Goal: Use online tool/utility: Utilize a website feature to perform a specific function

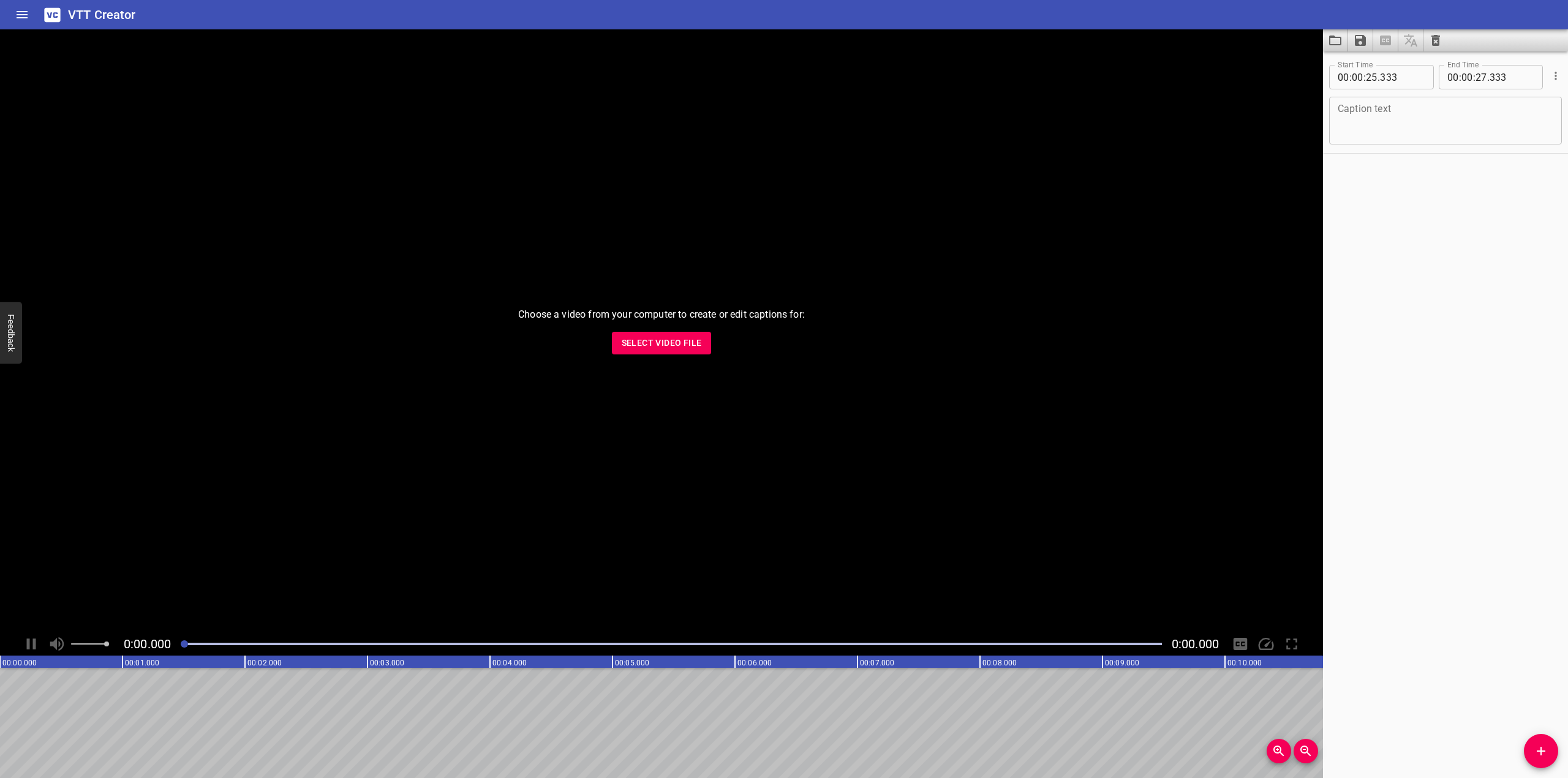
click at [689, 339] on span "Select Video File" at bounding box center [661, 343] width 80 height 15
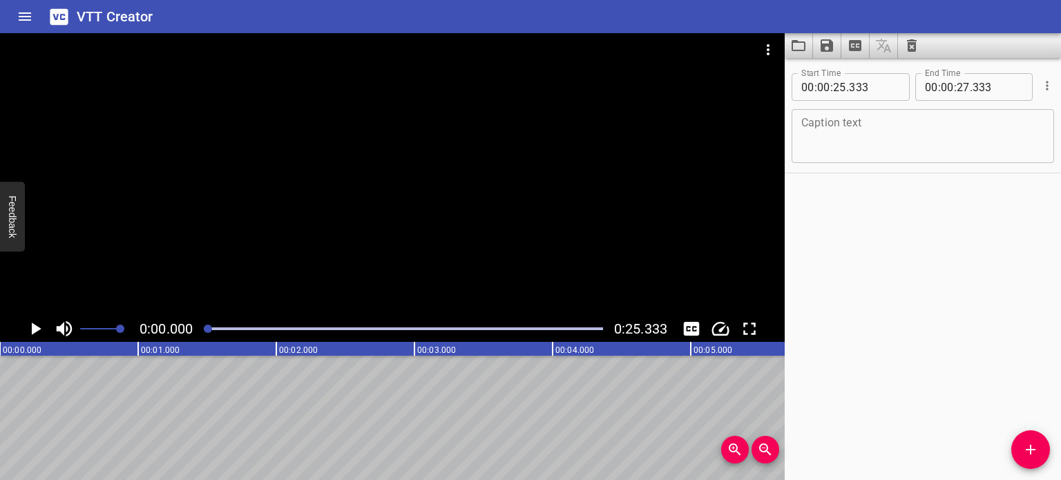
click at [390, 193] on div at bounding box center [392, 174] width 785 height 283
click at [385, 196] on div at bounding box center [392, 174] width 785 height 283
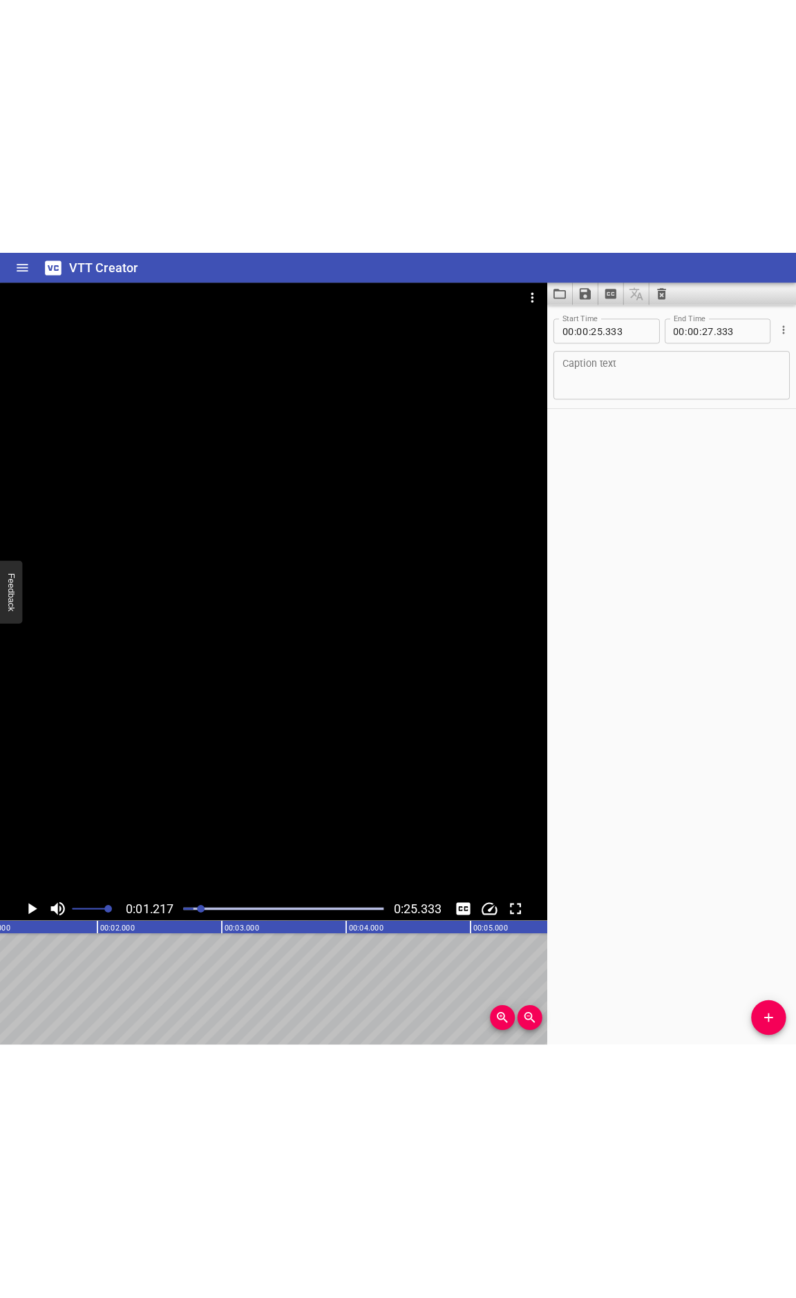
scroll to position [0, 168]
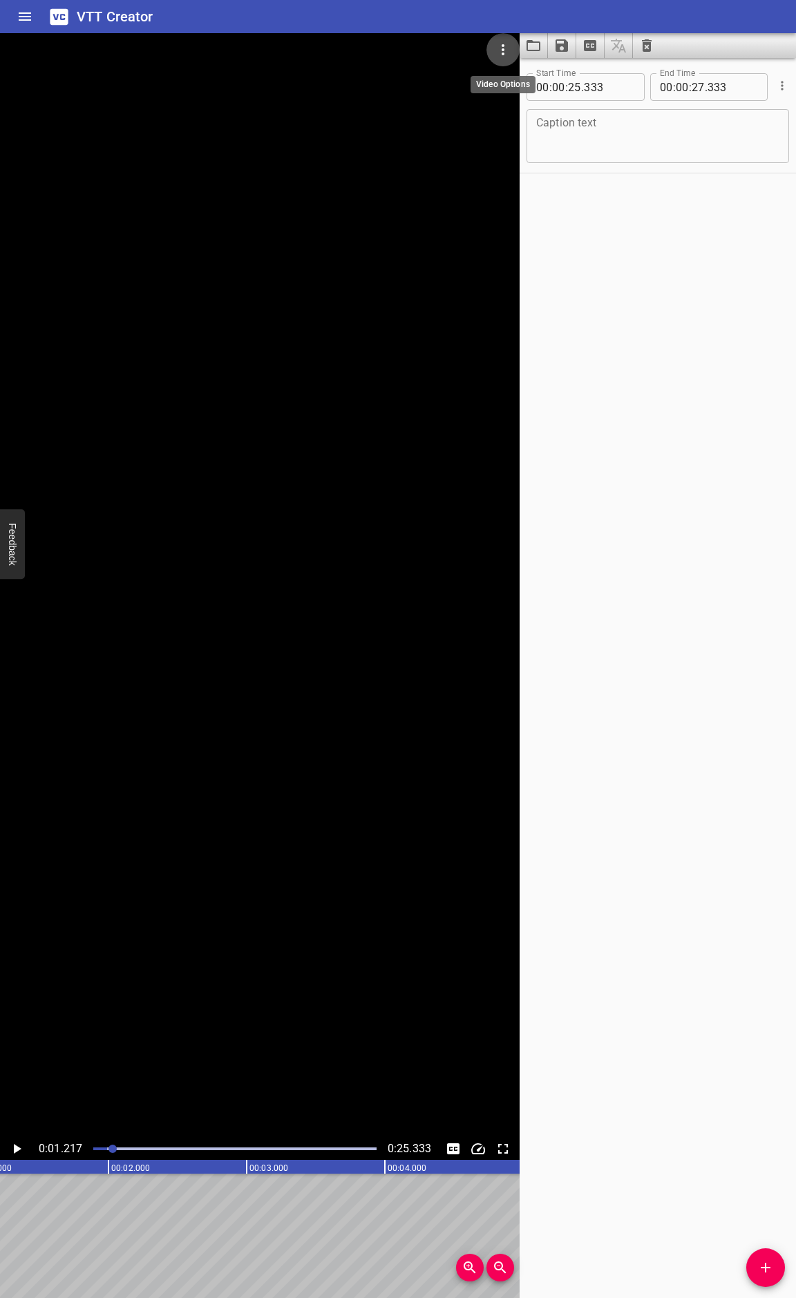
click at [503, 45] on icon "Video Options" at bounding box center [503, 49] width 3 height 11
click at [499, 60] on li "Select New Video File..." at bounding box center [554, 51] width 137 height 25
click at [500, 55] on icon "Video Options" at bounding box center [503, 49] width 17 height 17
click at [524, 57] on li "Select New Video File..." at bounding box center [554, 51] width 137 height 25
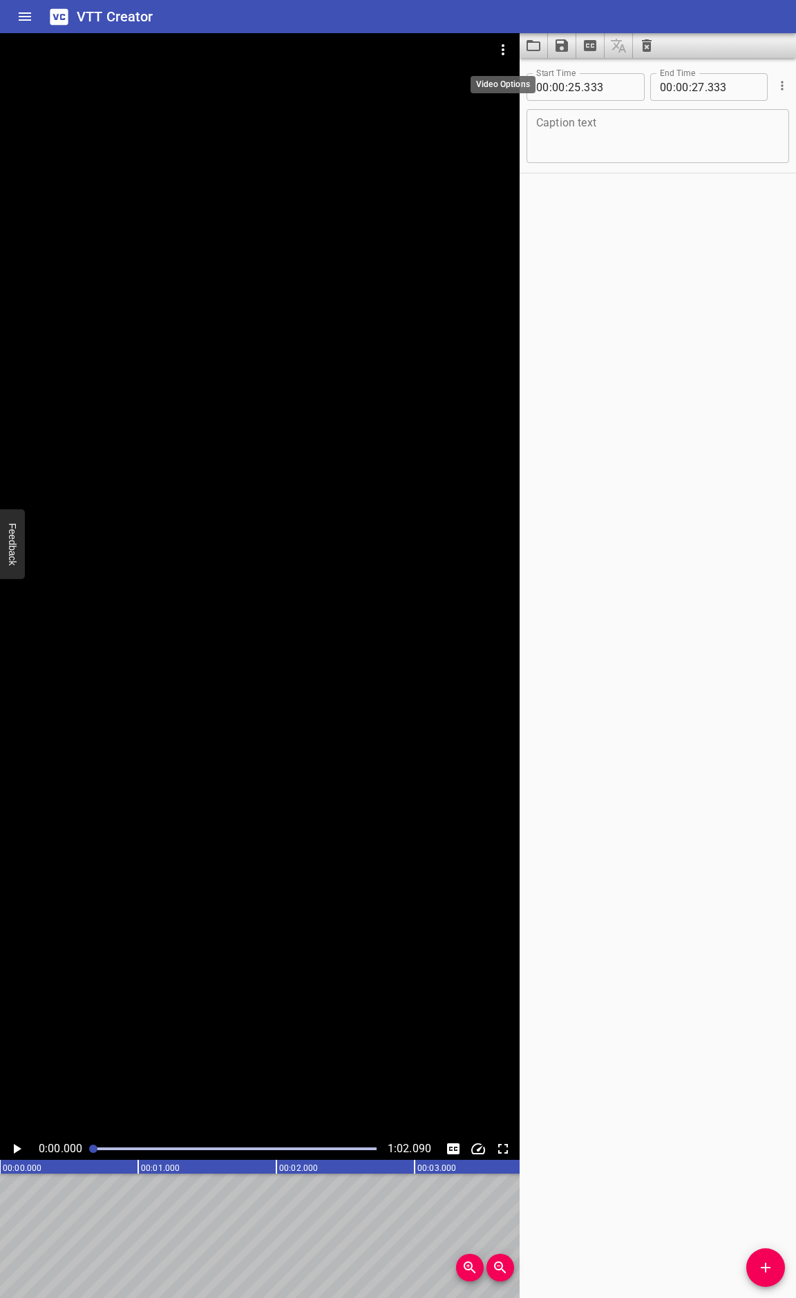
click at [503, 44] on icon "Video Options" at bounding box center [503, 49] width 17 height 17
click at [495, 52] on li "Select New Video File..." at bounding box center [554, 51] width 137 height 25
click at [495, 48] on icon "Video Options" at bounding box center [503, 49] width 17 height 17
click at [511, 52] on li "Select New Video File..." at bounding box center [554, 51] width 137 height 25
click at [497, 46] on icon "Video Options" at bounding box center [503, 49] width 17 height 17
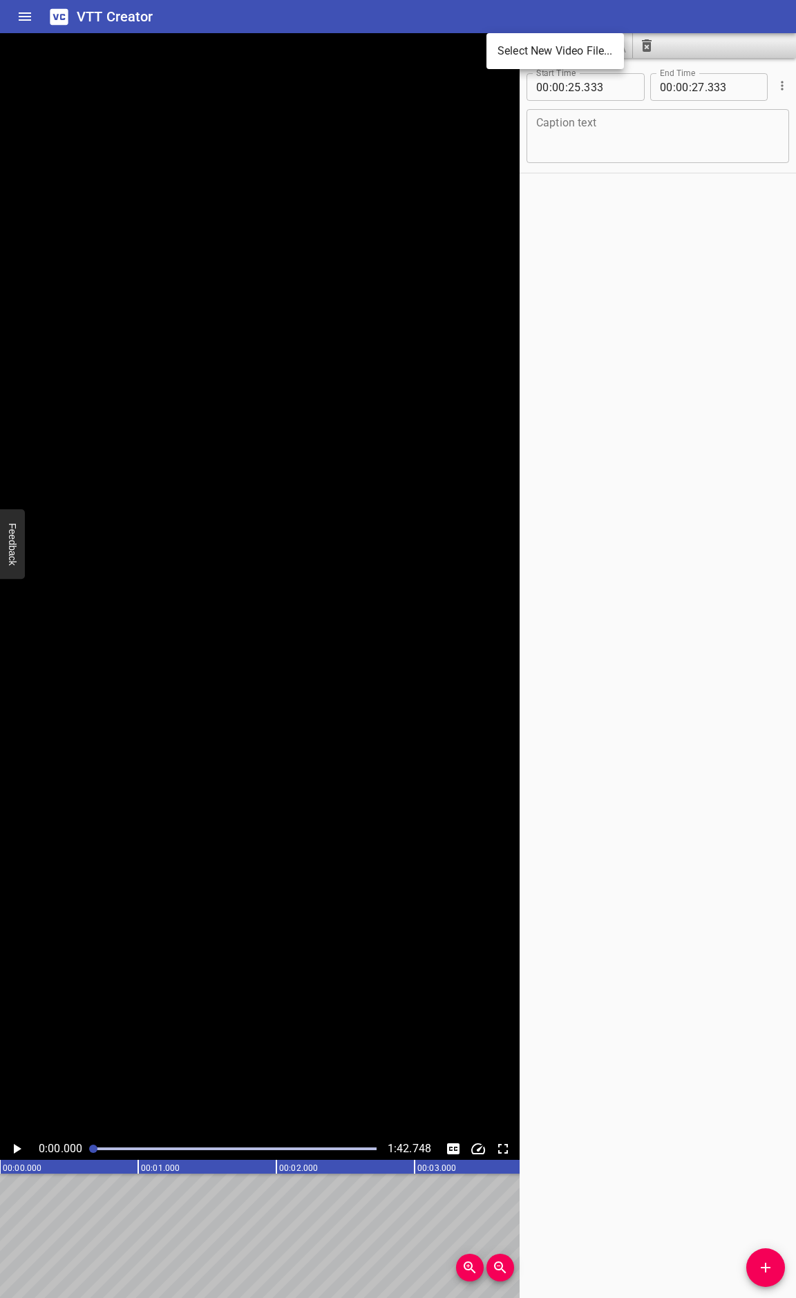
click at [506, 57] on li "Select New Video File..." at bounding box center [554, 51] width 137 height 25
click at [502, 38] on button "Video Options" at bounding box center [502, 49] width 33 height 33
click at [499, 58] on li "Select New Video File..." at bounding box center [554, 51] width 137 height 25
click at [179, 842] on div at bounding box center [260, 585] width 520 height 1105
click at [177, 844] on video at bounding box center [260, 585] width 520 height 1105
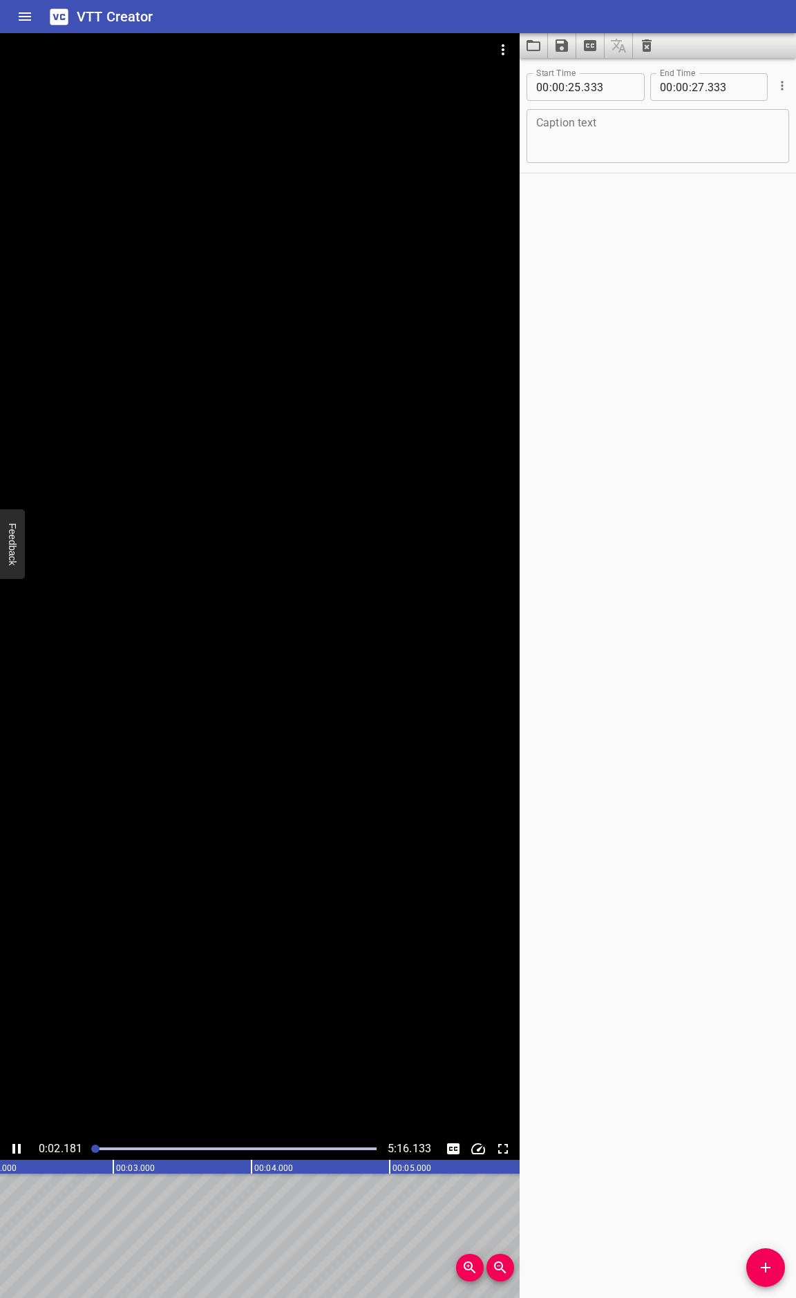
click at [464, 660] on div at bounding box center [260, 585] width 520 height 1105
click at [255, 792] on div at bounding box center [260, 585] width 520 height 1105
click at [166, 877] on div at bounding box center [235, 1148] width 300 height 19
click at [122, 877] on div "Play progress" at bounding box center [32, 1148] width 283 height 3
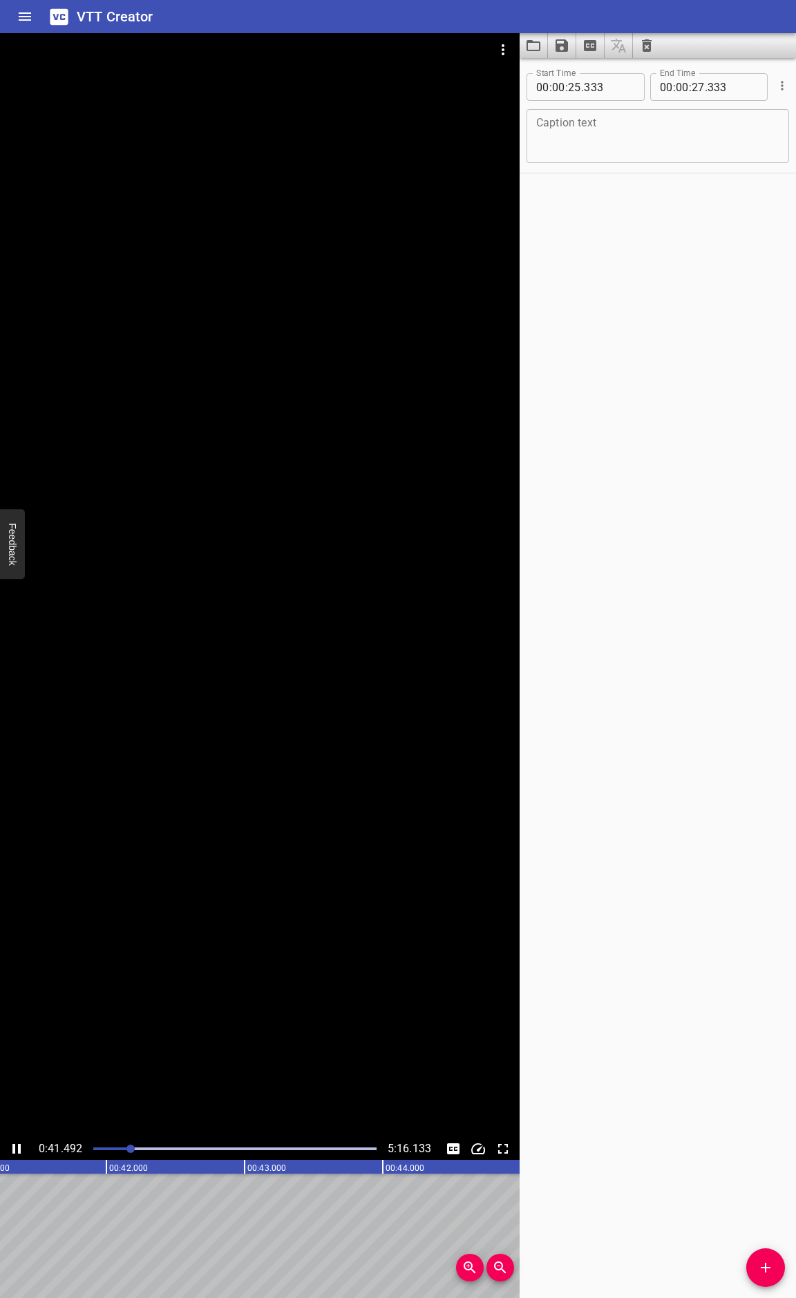
click at [135, 877] on div "Play progress" at bounding box center [234, 1148] width 283 height 3
click at [19, 877] on icon "Play/Pause" at bounding box center [16, 1149] width 8 height 10
click at [500, 48] on icon "Video Options" at bounding box center [503, 49] width 17 height 17
click at [517, 47] on li "Select New Video File..." at bounding box center [554, 51] width 137 height 25
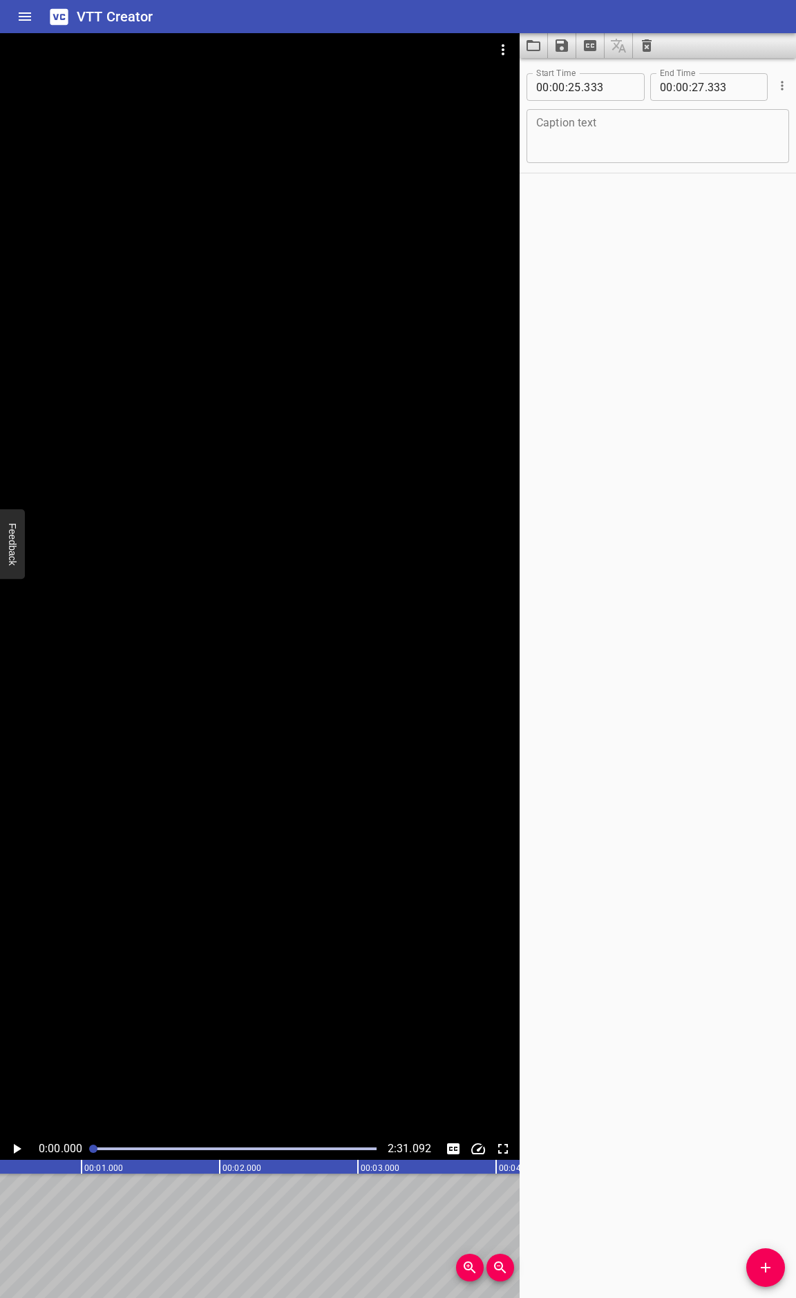
scroll to position [0, 0]
click at [503, 52] on icon "Video Options" at bounding box center [503, 49] width 17 height 17
click at [533, 52] on li "Select New Video File..." at bounding box center [554, 51] width 137 height 25
click at [500, 49] on icon "Video Options" at bounding box center [503, 49] width 17 height 17
click at [500, 88] on div at bounding box center [398, 649] width 796 height 1298
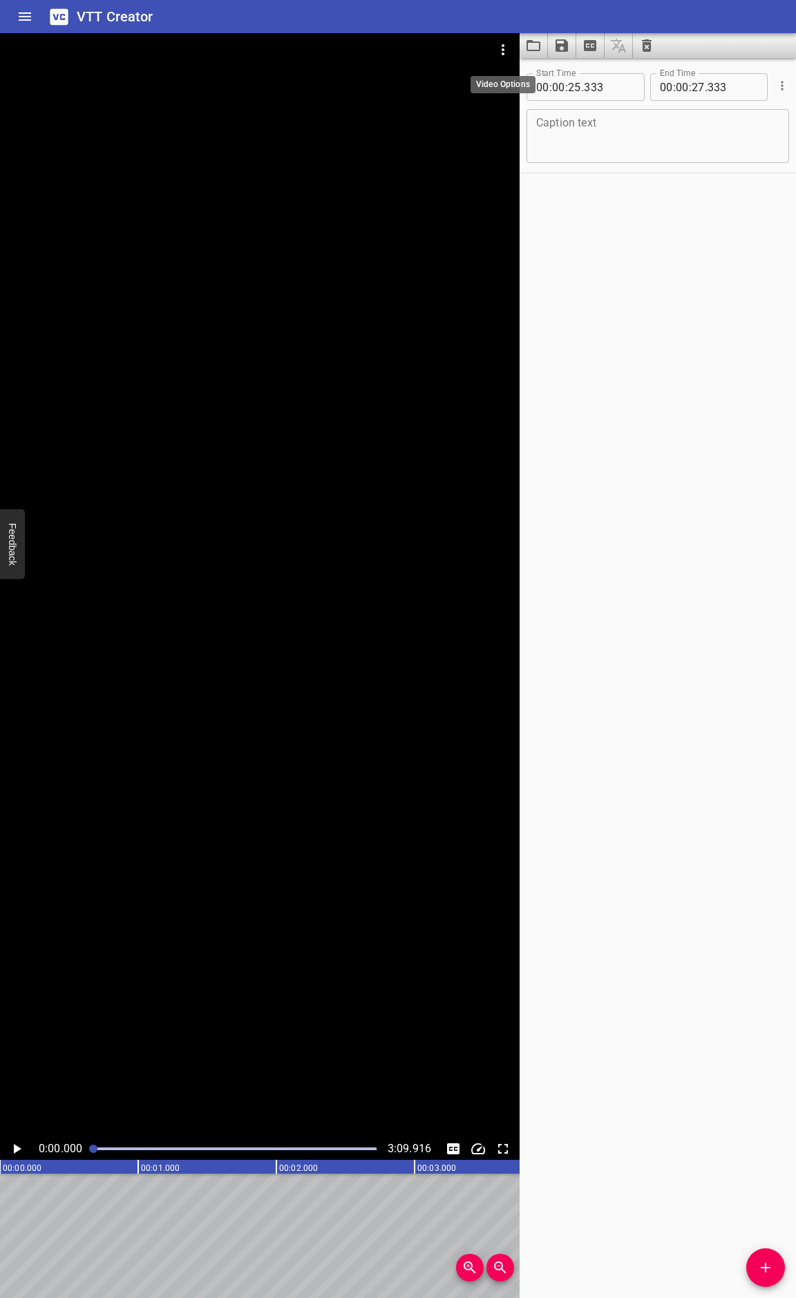
click at [515, 50] on button "Video Options" at bounding box center [502, 49] width 33 height 33
click at [509, 44] on li "Select New Video File..." at bounding box center [554, 51] width 137 height 25
click at [507, 48] on icon "Video Options" at bounding box center [503, 49] width 17 height 17
click at [508, 39] on li "Select New Video File..." at bounding box center [554, 51] width 137 height 25
click at [499, 54] on icon "Video Options" at bounding box center [503, 49] width 17 height 17
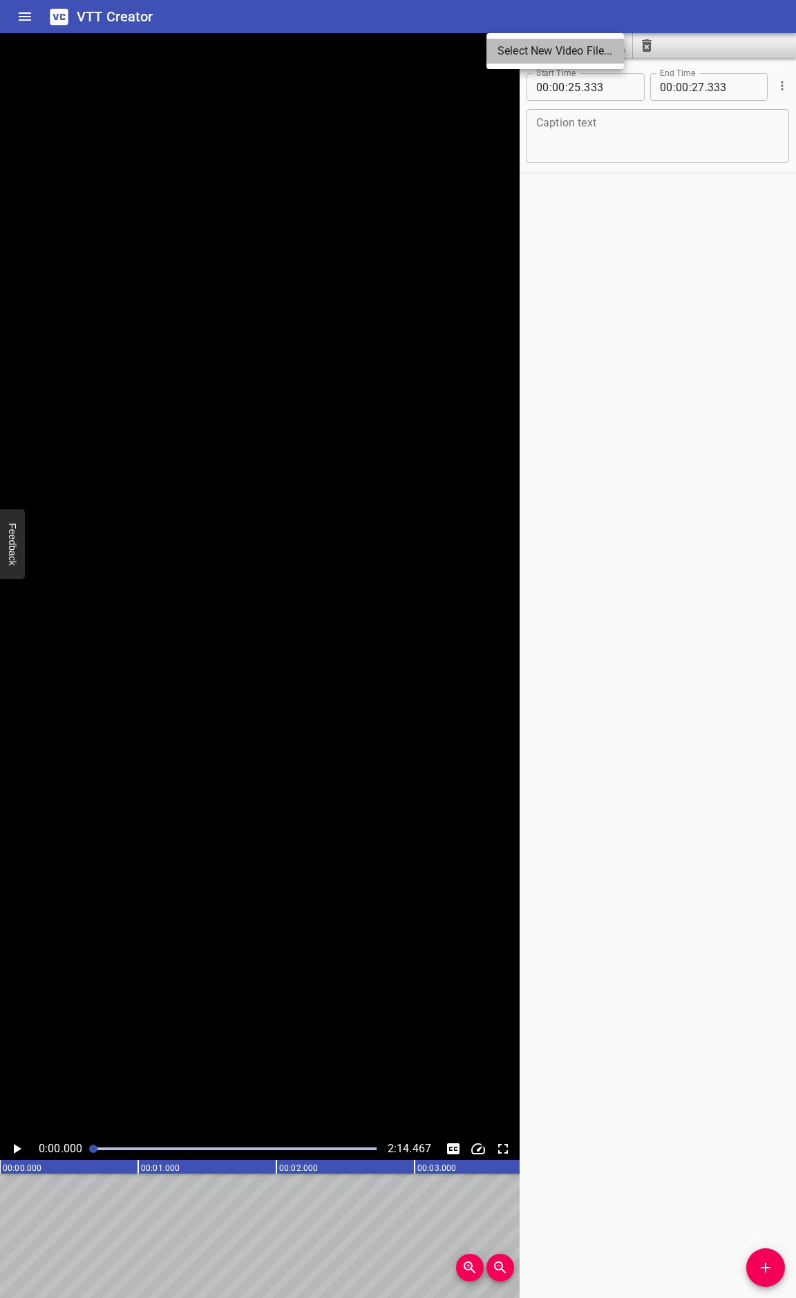
click at [496, 59] on li "Select New Video File..." at bounding box center [554, 51] width 137 height 25
click at [514, 49] on button "Video Options" at bounding box center [502, 49] width 33 height 33
click at [522, 49] on li "Select New Video File..." at bounding box center [554, 51] width 137 height 25
click at [497, 52] on icon "Video Options" at bounding box center [503, 49] width 17 height 17
click at [509, 46] on li "Select New Video File..." at bounding box center [554, 51] width 137 height 25
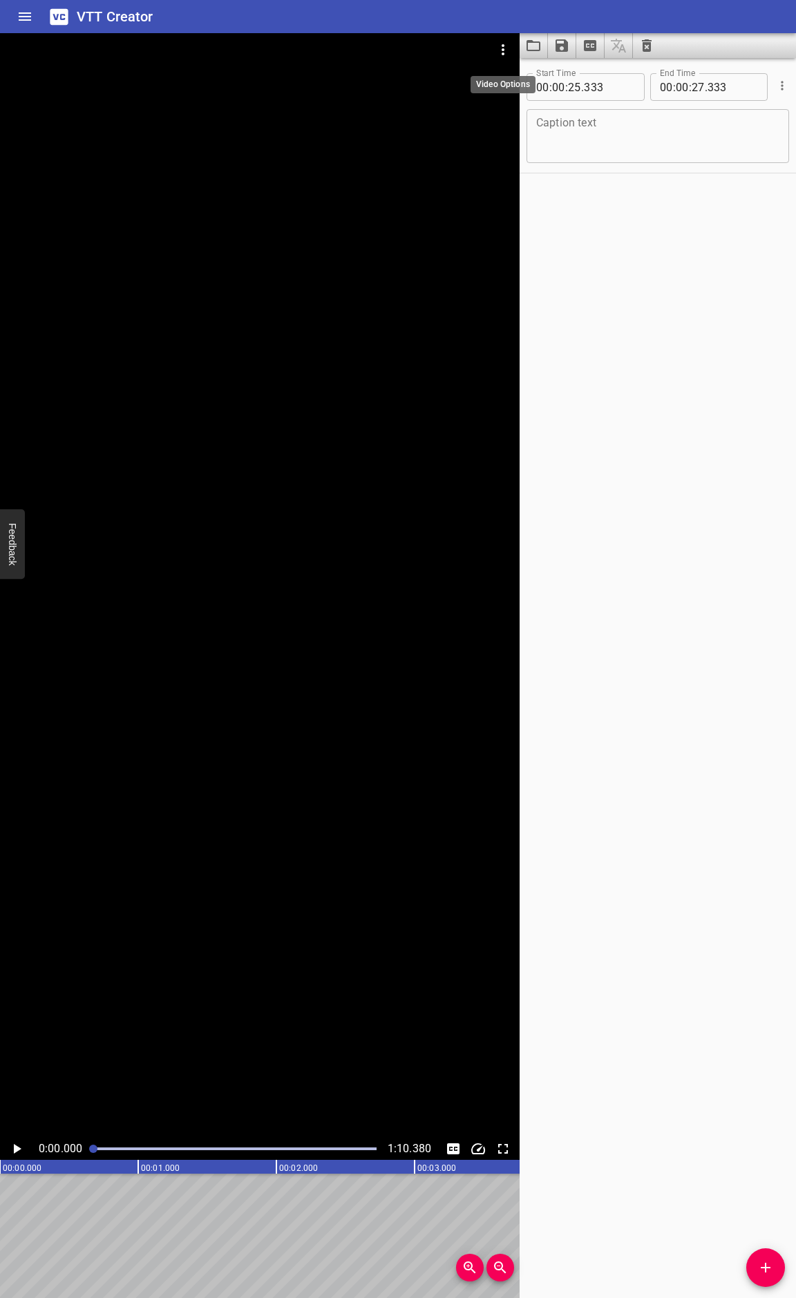
click at [509, 49] on icon "Video Options" at bounding box center [503, 49] width 17 height 17
click at [501, 60] on li "Select New Video File..." at bounding box center [554, 51] width 137 height 25
click at [502, 43] on icon "Video Options" at bounding box center [503, 49] width 17 height 17
click at [520, 57] on li "Select New Video File..." at bounding box center [554, 51] width 137 height 25
click at [507, 49] on icon "Video Options" at bounding box center [503, 49] width 17 height 17
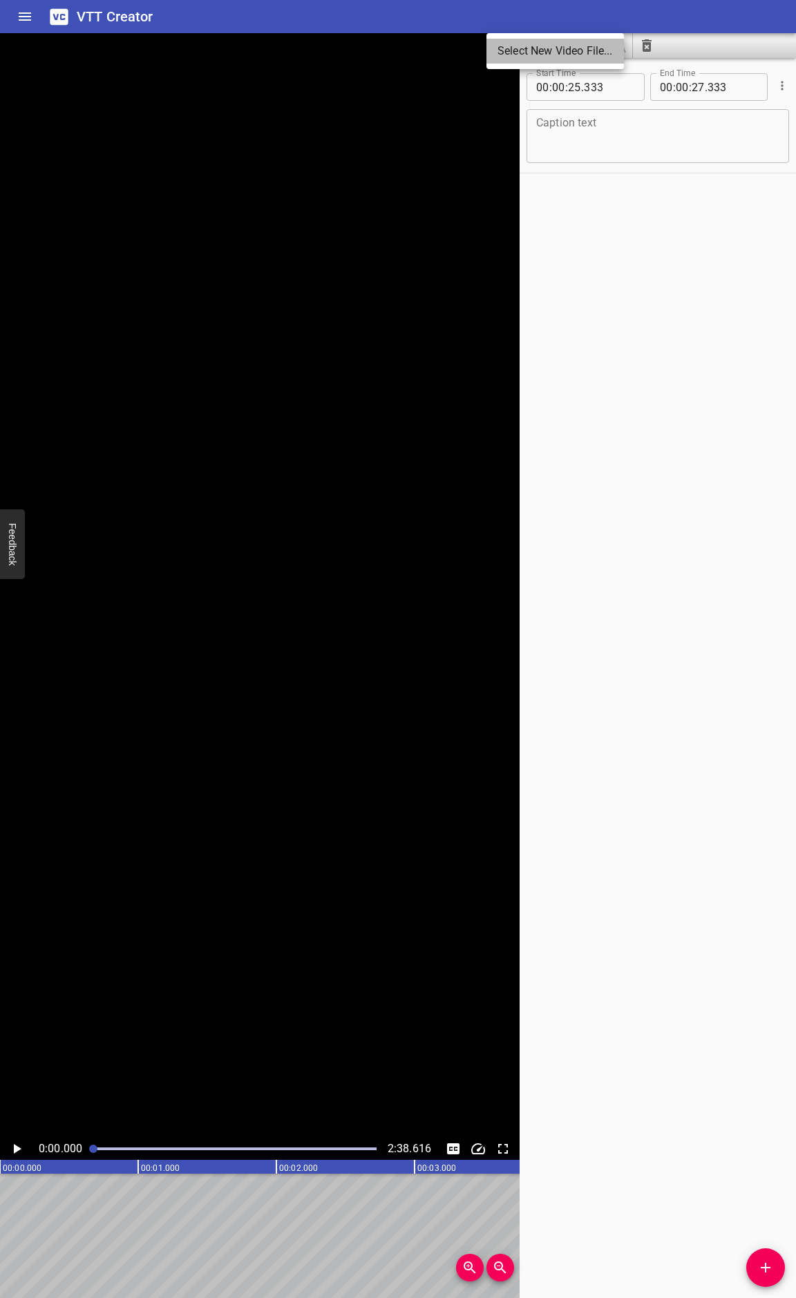
click at [509, 40] on li "Select New Video File..." at bounding box center [554, 51] width 137 height 25
click at [500, 48] on icon "Video Options" at bounding box center [503, 49] width 17 height 17
click at [522, 46] on li "Select New Video File..." at bounding box center [554, 51] width 137 height 25
click at [24, 17] on icon "Home" at bounding box center [25, 16] width 12 height 8
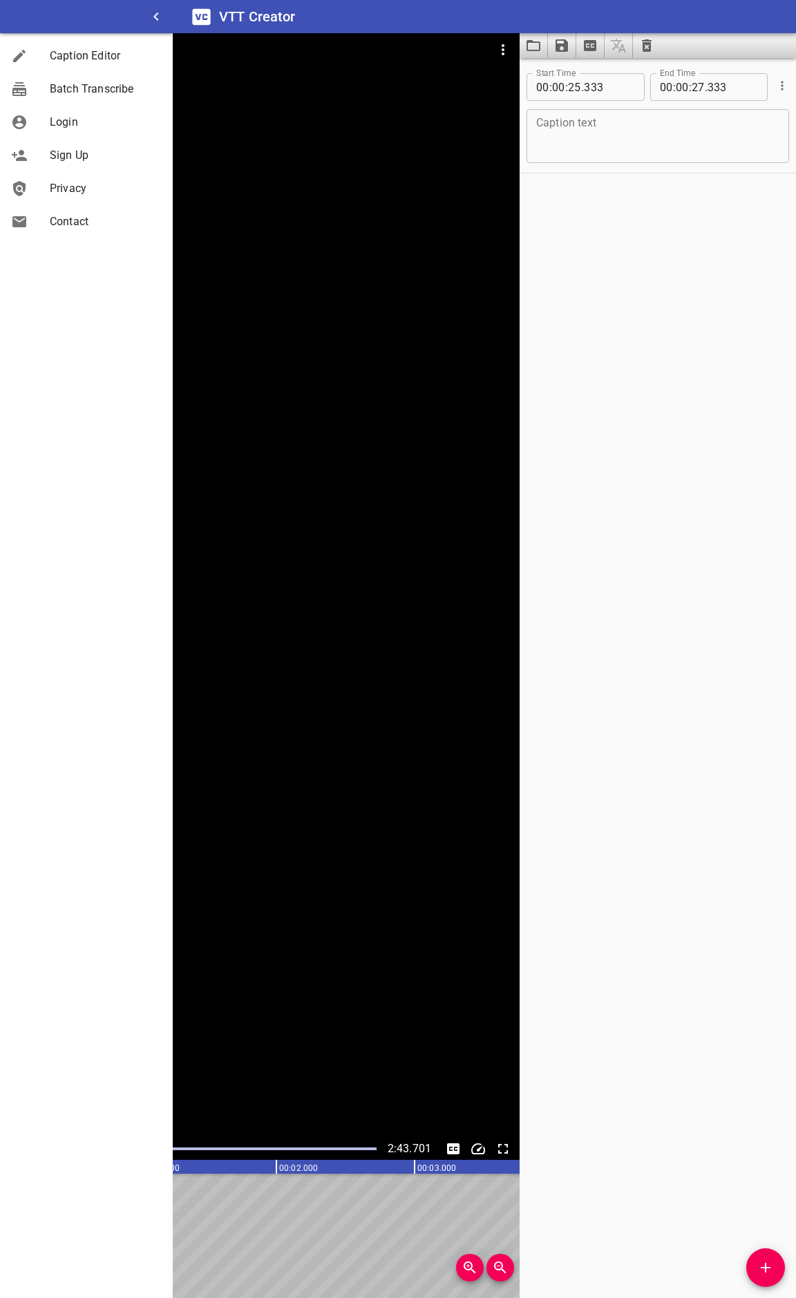
click at [434, 108] on div at bounding box center [260, 585] width 520 height 1105
click at [436, 223] on div at bounding box center [260, 585] width 520 height 1105
click at [159, 17] on icon "button" at bounding box center [156, 16] width 17 height 17
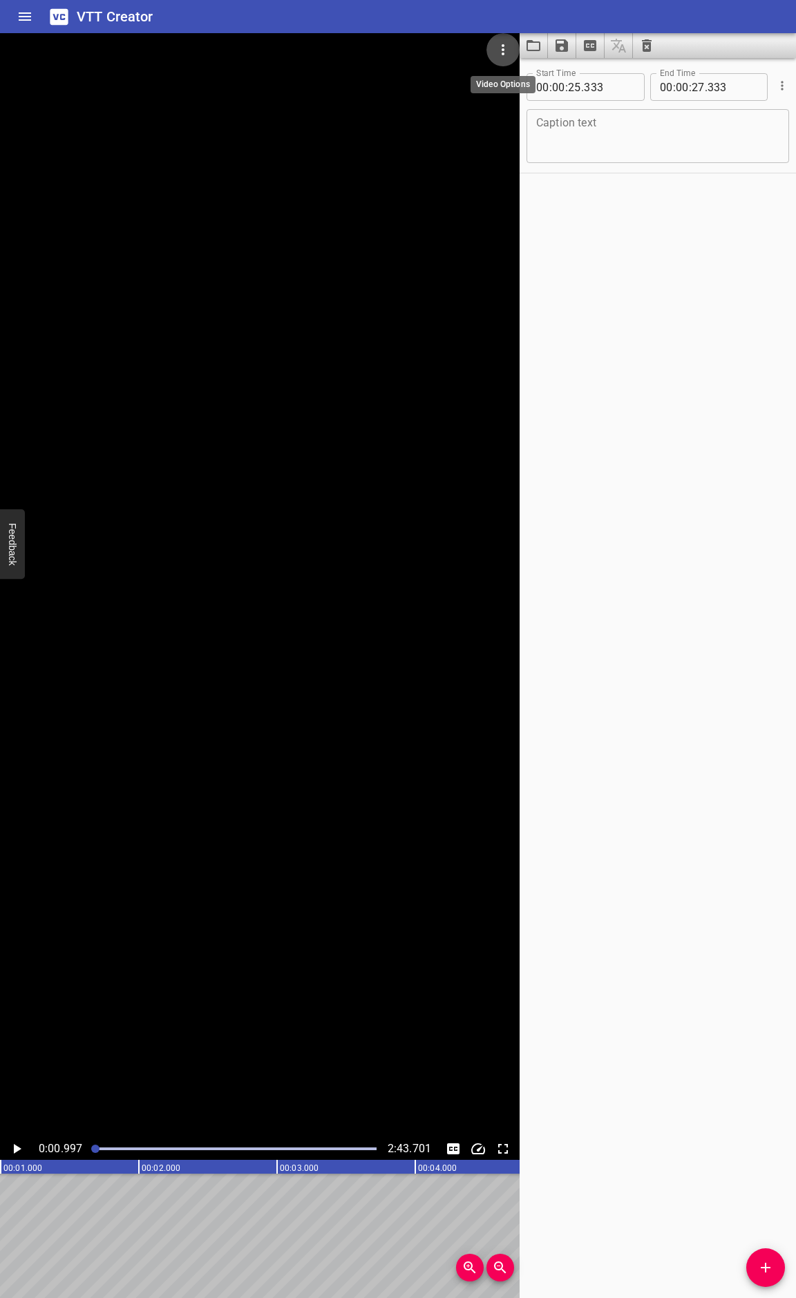
click at [504, 48] on icon "Video Options" at bounding box center [503, 49] width 17 height 17
click at [504, 54] on li "Select New Video File..." at bounding box center [554, 51] width 137 height 25
click at [347, 507] on div at bounding box center [260, 585] width 520 height 1105
click at [280, 496] on video at bounding box center [260, 585] width 520 height 1105
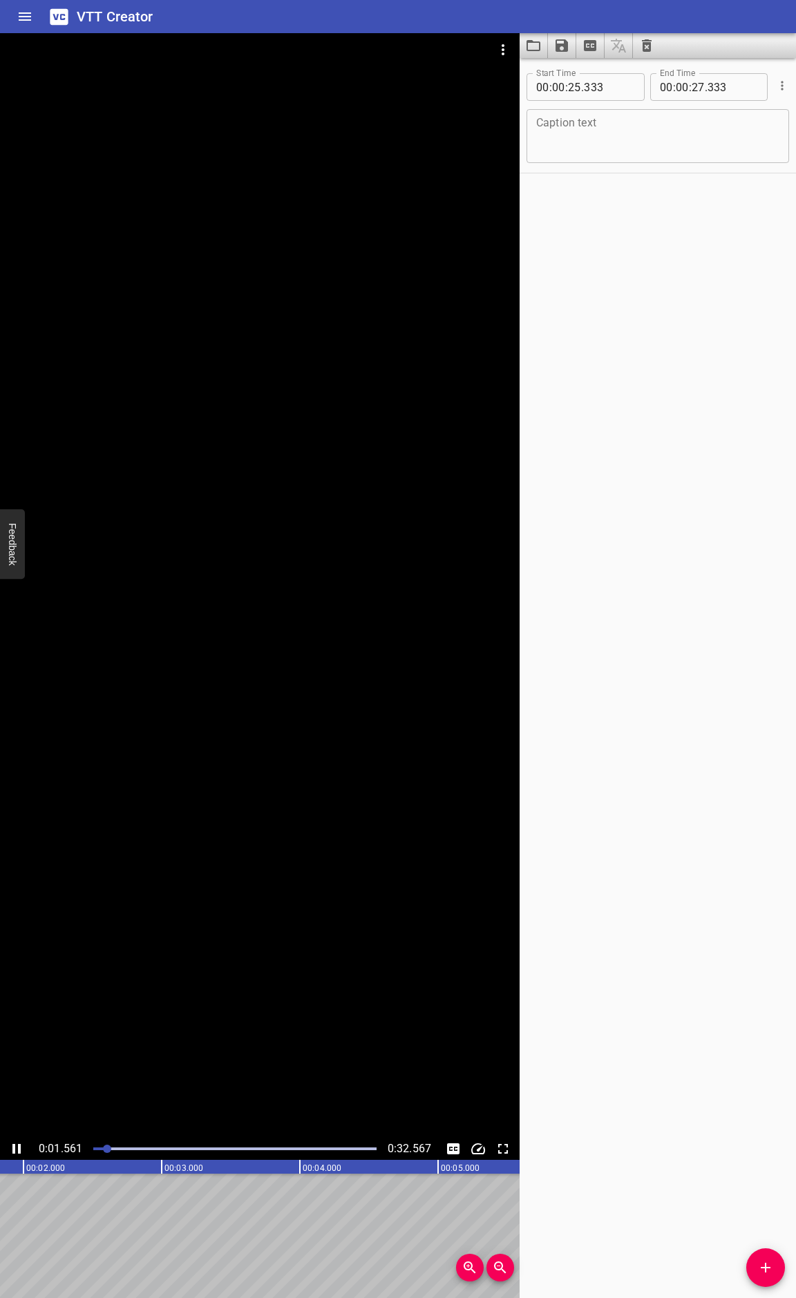
click at [401, 601] on div at bounding box center [260, 585] width 520 height 1105
click at [505, 44] on icon "Video Options" at bounding box center [503, 49] width 17 height 17
click at [502, 57] on li "Select New Video File..." at bounding box center [554, 51] width 137 height 25
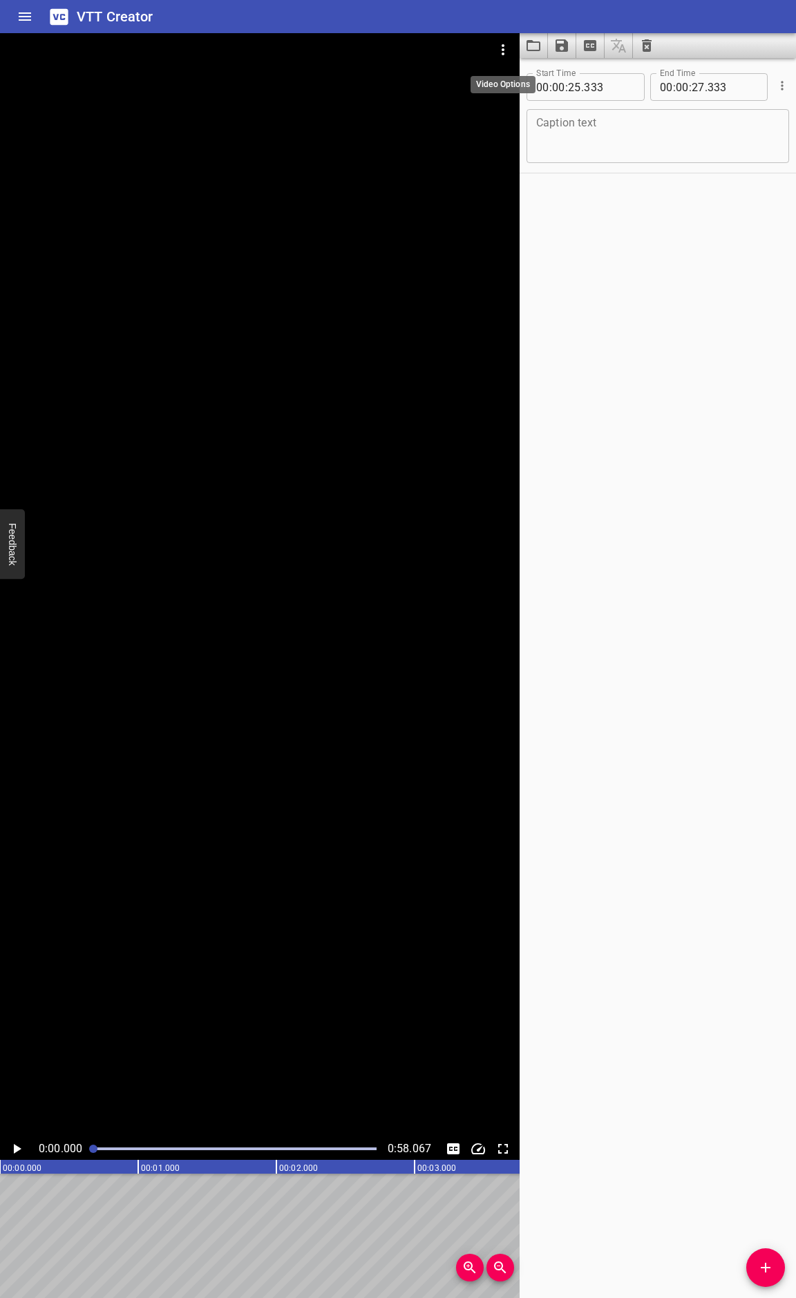
click at [499, 46] on icon "Video Options" at bounding box center [503, 49] width 17 height 17
click at [510, 39] on li "Select New Video File..." at bounding box center [554, 51] width 137 height 25
click at [505, 47] on icon "Video Options" at bounding box center [503, 49] width 17 height 17
click at [510, 47] on li "Select New Video File..." at bounding box center [554, 51] width 137 height 25
click at [506, 46] on icon "Video Options" at bounding box center [503, 49] width 17 height 17
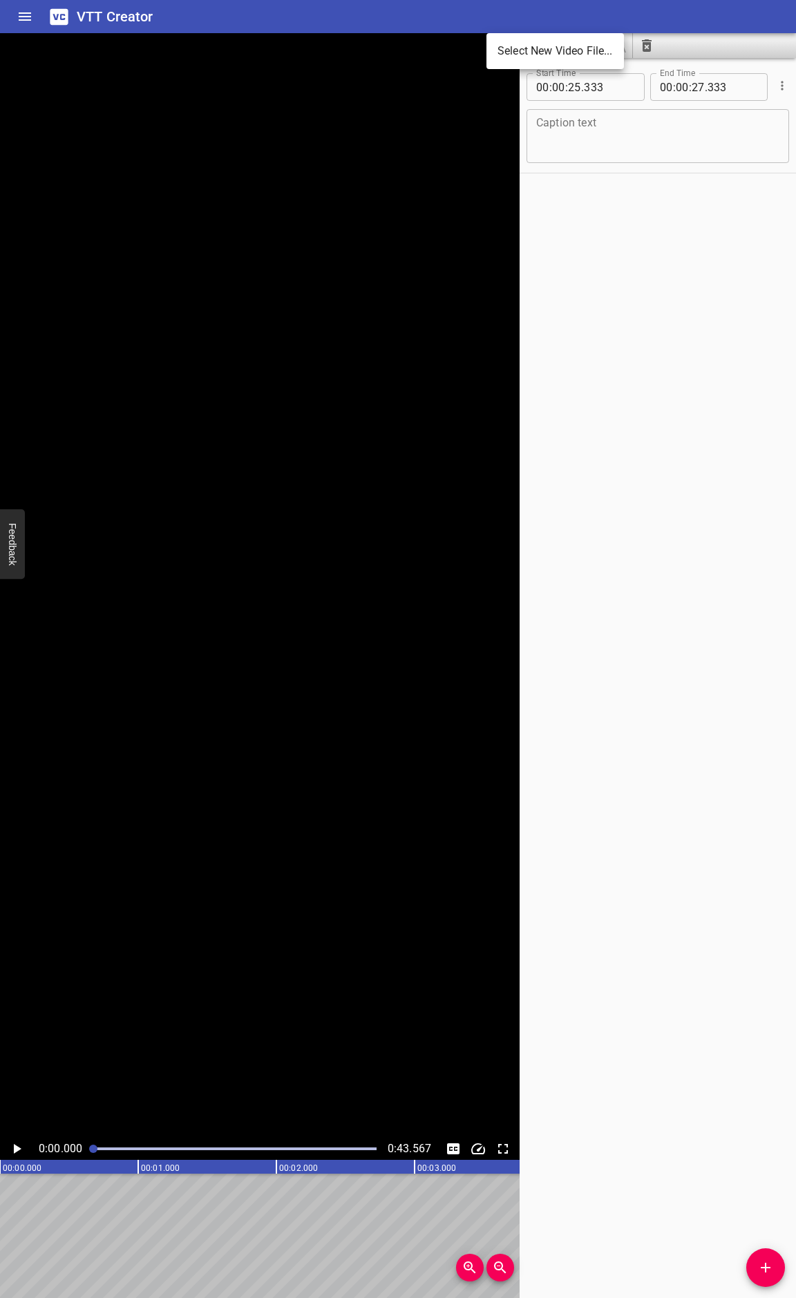
click at [506, 57] on li "Select New Video File..." at bounding box center [554, 51] width 137 height 25
click at [488, 52] on button "Video Options" at bounding box center [502, 49] width 33 height 33
click at [503, 52] on li "Select New Video File..." at bounding box center [554, 51] width 137 height 25
click at [508, 46] on icon "Video Options" at bounding box center [503, 49] width 17 height 17
click at [531, 52] on li "Select New Video File..." at bounding box center [554, 51] width 137 height 25
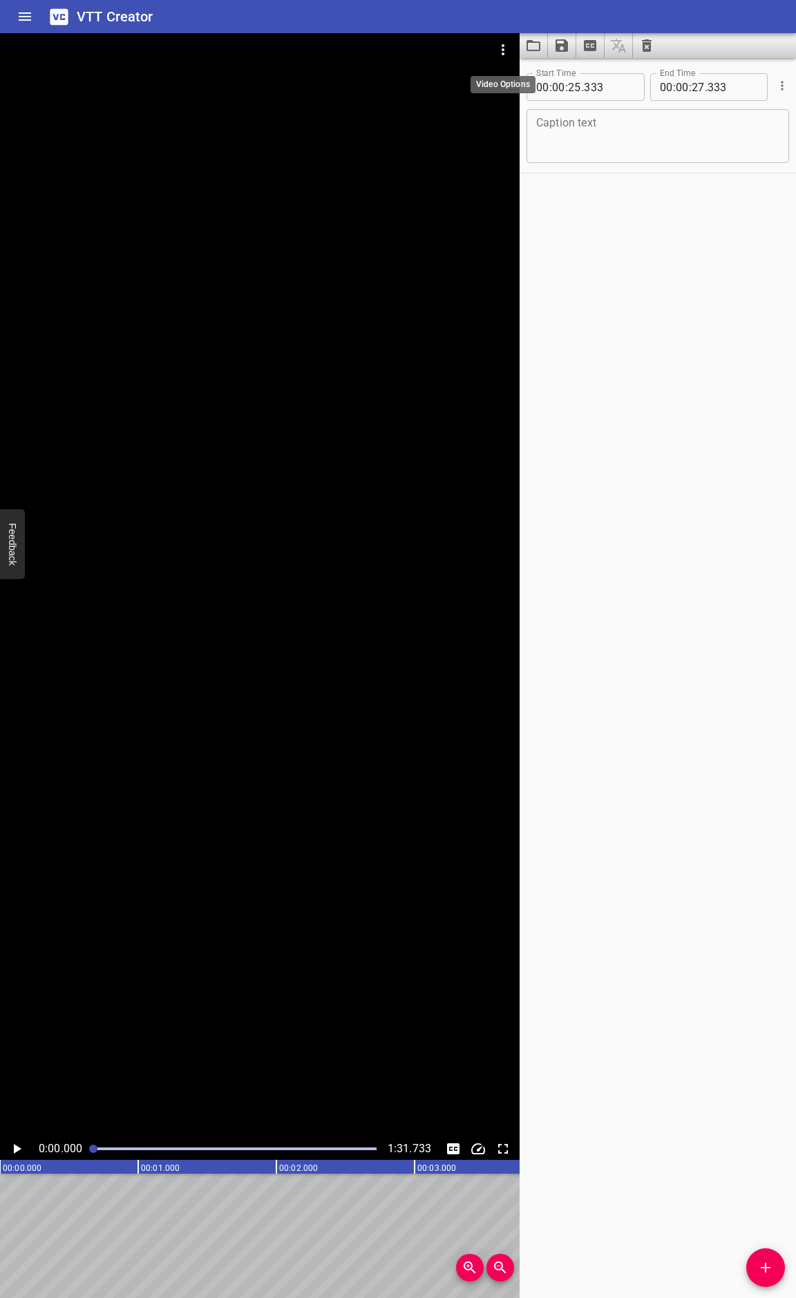
click at [505, 49] on icon "Video Options" at bounding box center [503, 49] width 17 height 17
click at [511, 54] on li "Select New Video File..." at bounding box center [554, 51] width 137 height 25
click at [500, 46] on icon "Video Options" at bounding box center [503, 49] width 17 height 17
click at [503, 61] on li "Select New Video File..." at bounding box center [554, 51] width 137 height 25
click at [506, 45] on icon "Video Options" at bounding box center [503, 49] width 17 height 17
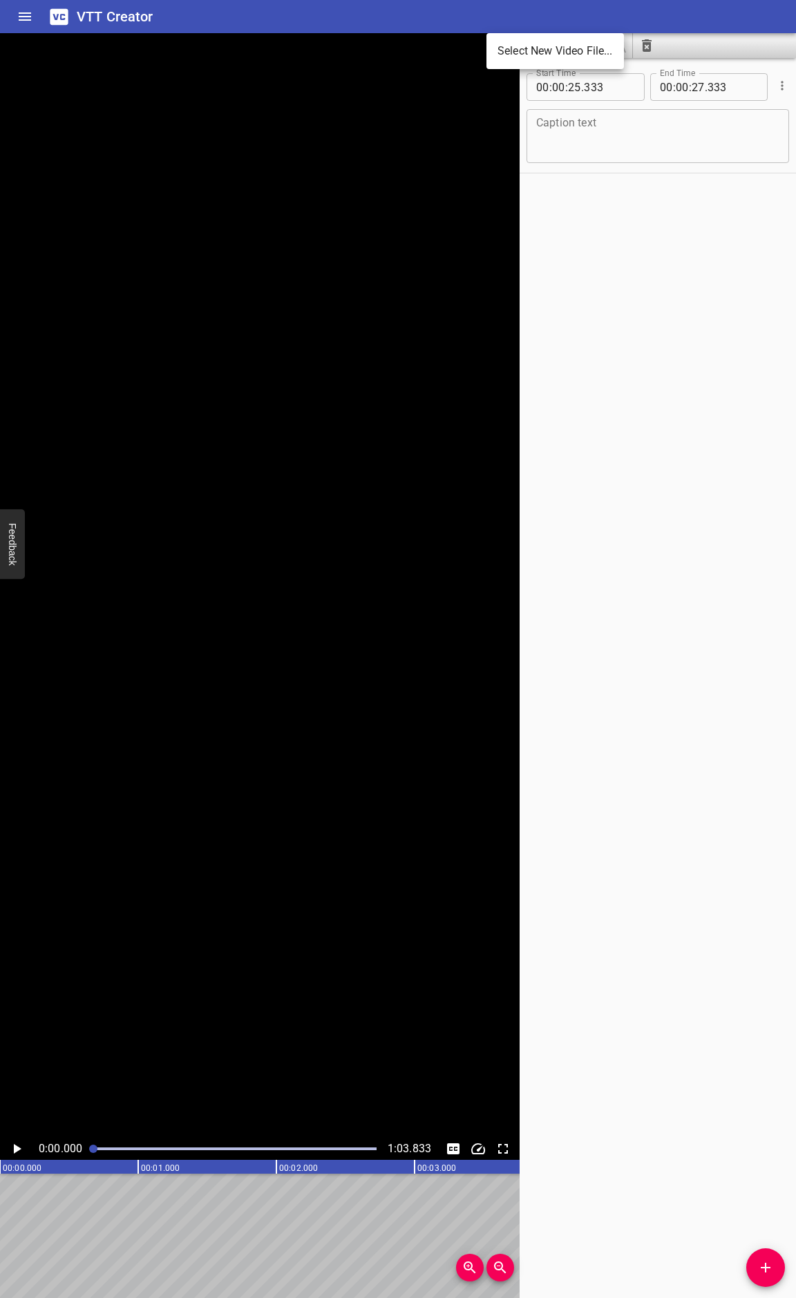
click at [508, 67] on ul "Select New Video File..." at bounding box center [554, 51] width 137 height 36
click at [510, 57] on li "Select New Video File..." at bounding box center [554, 51] width 137 height 25
click at [496, 50] on icon "Video Options" at bounding box center [503, 49] width 17 height 17
click at [503, 48] on li "Select New Video File..." at bounding box center [554, 51] width 137 height 25
click at [497, 46] on icon "Video Options" at bounding box center [503, 49] width 17 height 17
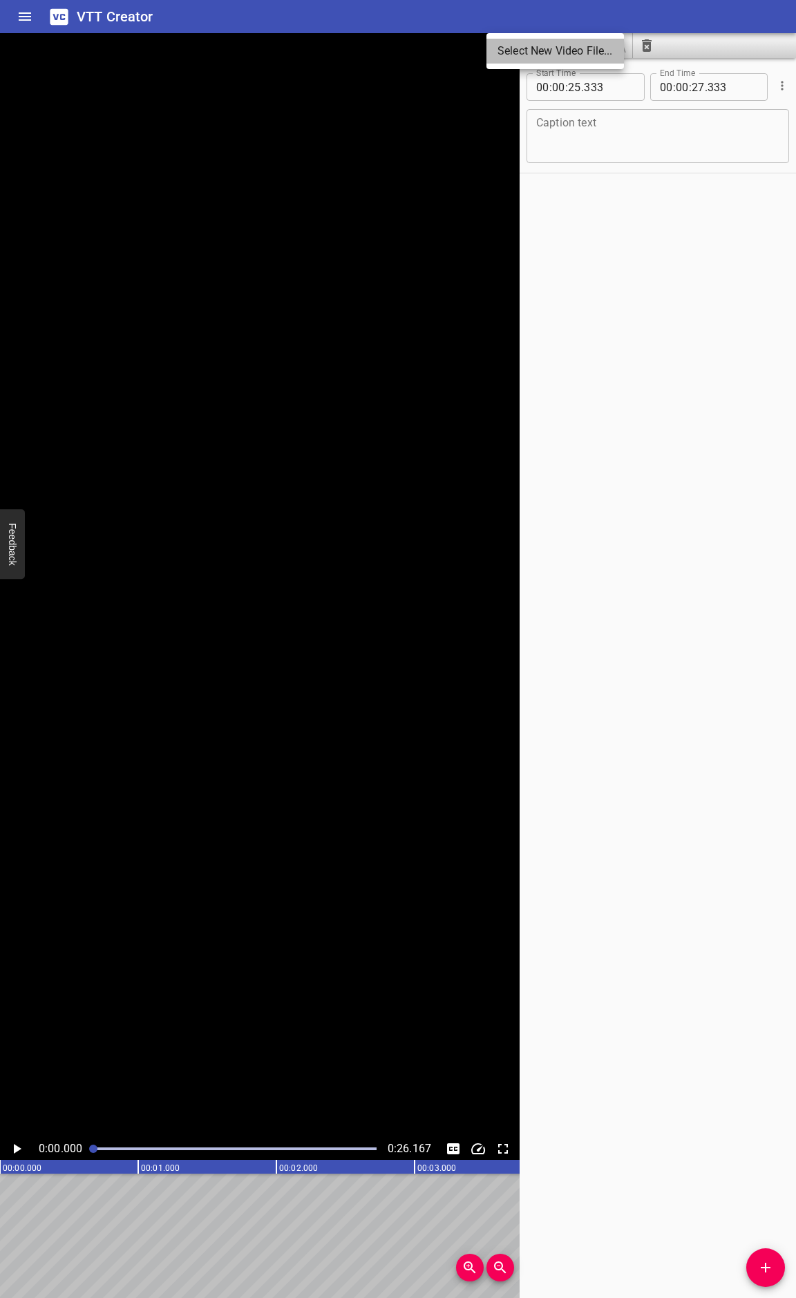
click at [515, 62] on li "Select New Video File..." at bounding box center [554, 51] width 137 height 25
click at [517, 46] on button "Video Options" at bounding box center [502, 49] width 33 height 33
click at [509, 57] on li "Select New Video File..." at bounding box center [554, 51] width 137 height 25
click at [496, 54] on icon "Video Options" at bounding box center [503, 49] width 17 height 17
click at [514, 48] on li "Select New Video File..." at bounding box center [554, 51] width 137 height 25
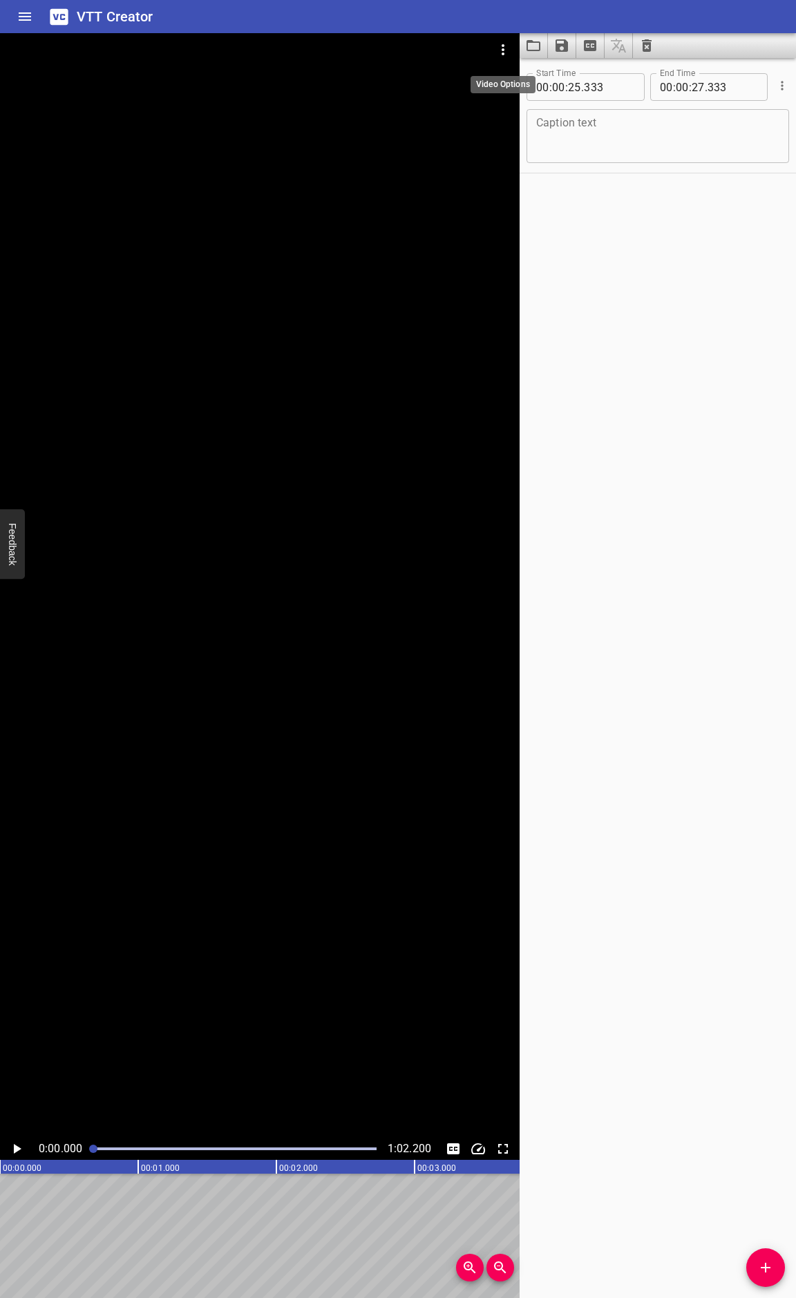
click at [496, 48] on icon "Video Options" at bounding box center [503, 49] width 17 height 17
click at [507, 54] on li "Select New Video File..." at bounding box center [554, 51] width 137 height 25
click at [508, 46] on icon "Video Options" at bounding box center [503, 49] width 17 height 17
click at [512, 55] on li "Select New Video File..." at bounding box center [554, 51] width 137 height 25
click at [508, 42] on icon "Video Options" at bounding box center [503, 49] width 17 height 17
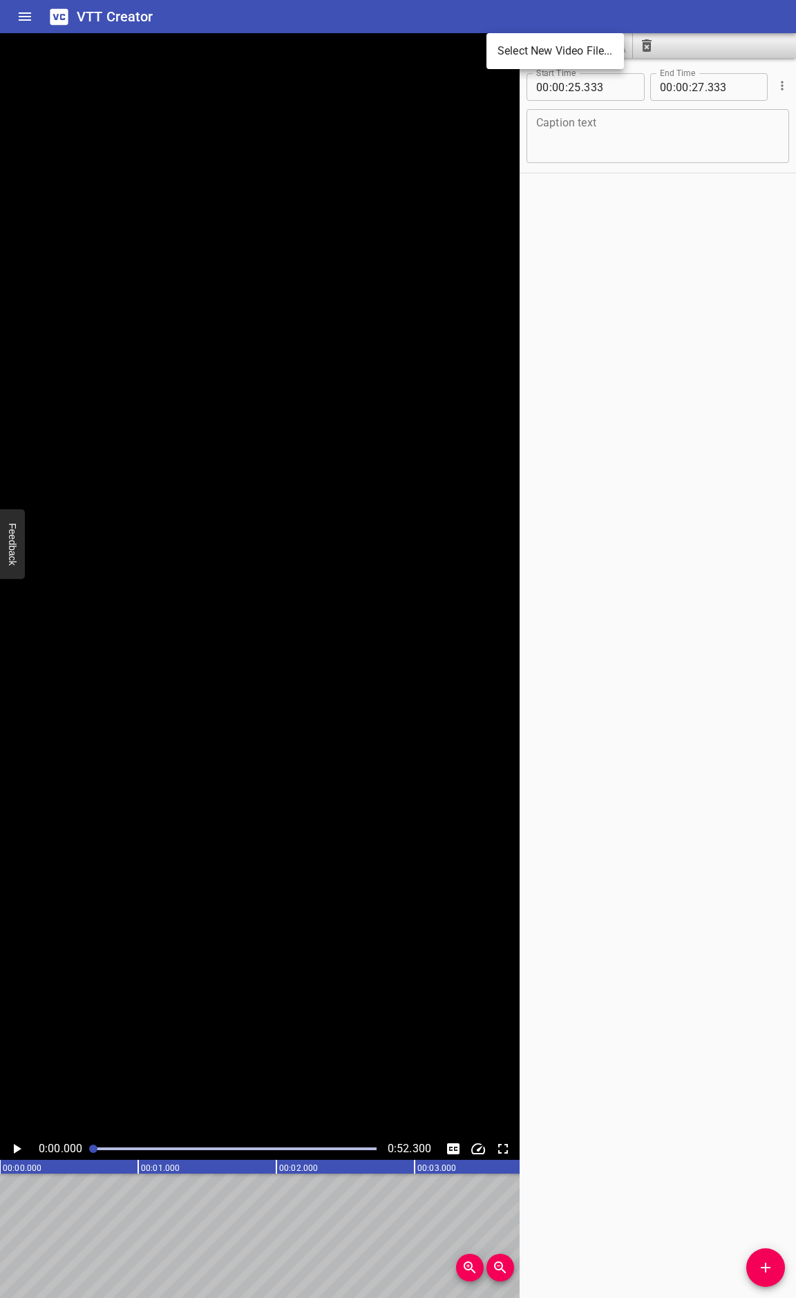
click at [511, 63] on li "Select New Video File..." at bounding box center [554, 51] width 137 height 25
drag, startPoint x: 302, startPoint y: 775, endPoint x: 326, endPoint y: 682, distance: 96.3
click at [302, 775] on div at bounding box center [260, 585] width 520 height 1105
click at [352, 265] on div at bounding box center [260, 585] width 520 height 1105
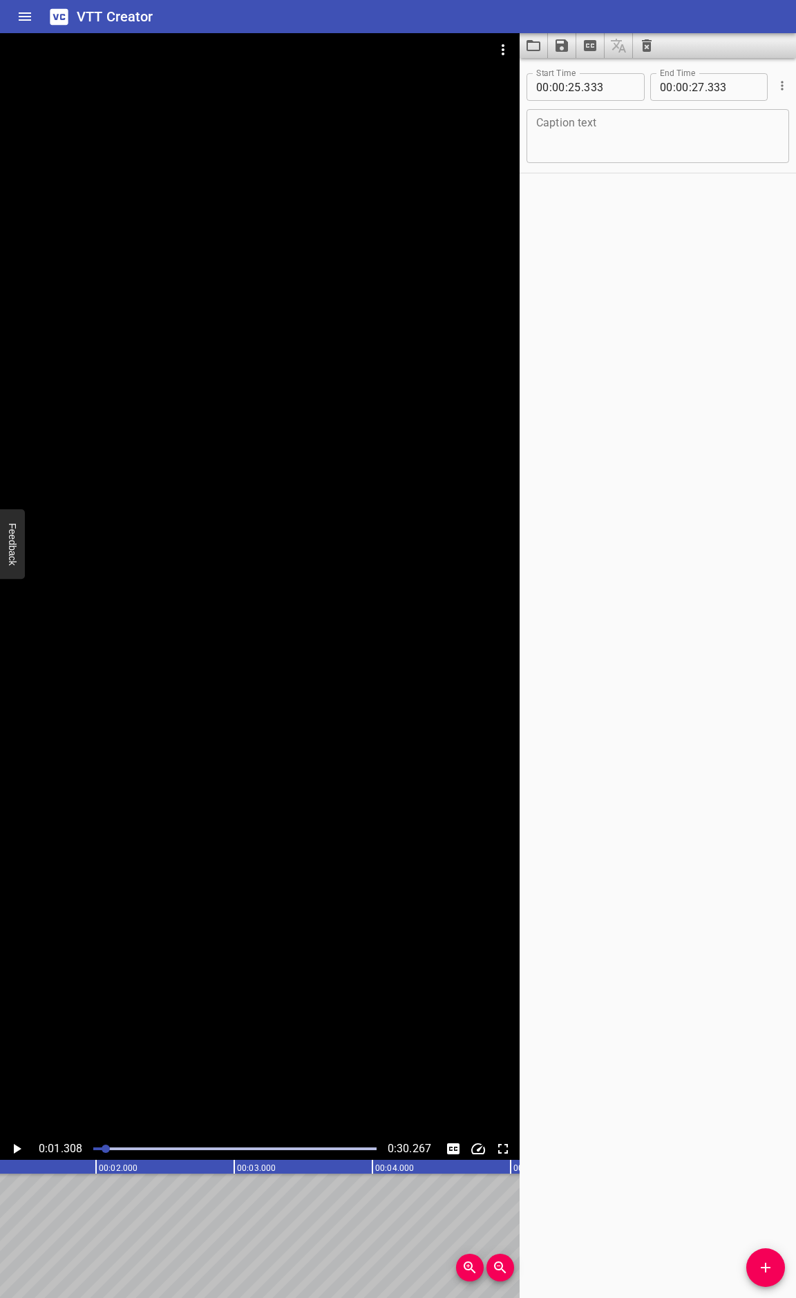
click at [506, 51] on icon "Video Options" at bounding box center [503, 49] width 17 height 17
click at [522, 52] on li "Select New Video File..." at bounding box center [554, 51] width 137 height 25
click at [498, 47] on icon "Video Options" at bounding box center [503, 49] width 17 height 17
click at [500, 55] on li "Select New Video File..." at bounding box center [554, 51] width 137 height 25
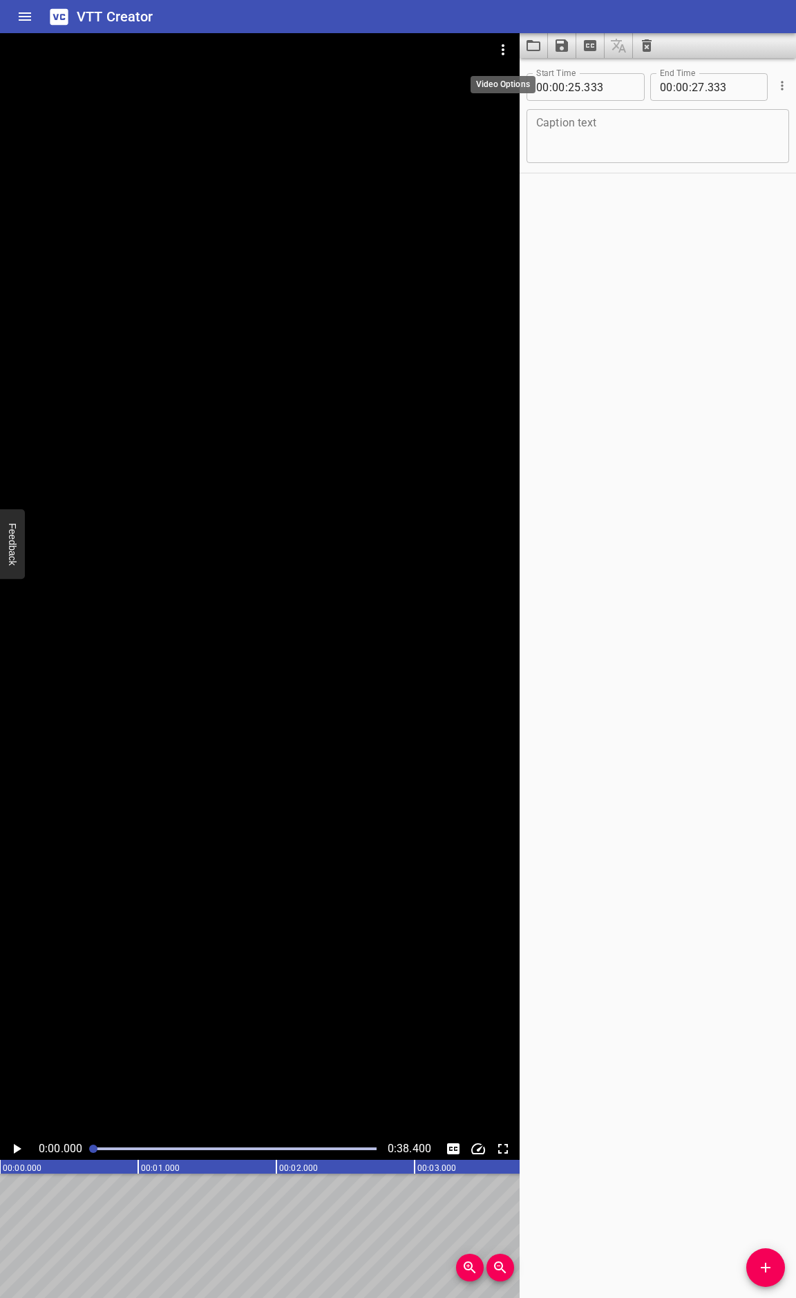
click at [503, 51] on icon "Video Options" at bounding box center [503, 49] width 17 height 17
click at [503, 61] on li "Select New Video File..." at bounding box center [554, 51] width 137 height 25
